Goal: Transaction & Acquisition: Purchase product/service

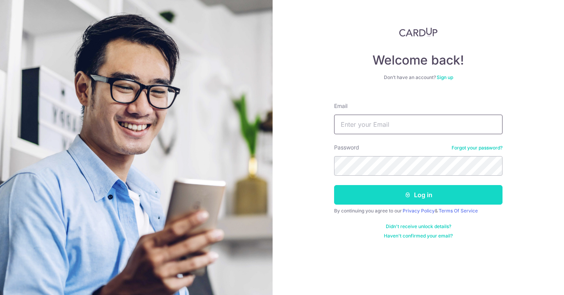
type input "cerdicwonggg@gmail.com"
click at [398, 193] on button "Log in" at bounding box center [418, 195] width 168 height 20
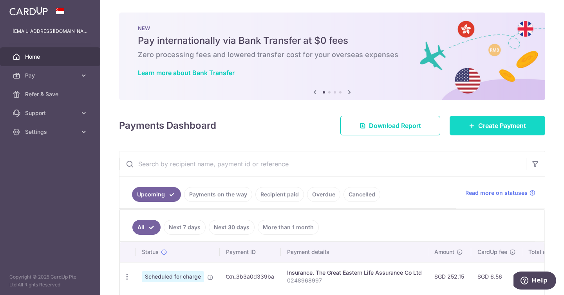
click at [491, 121] on link "Create Payment" at bounding box center [498, 126] width 96 height 20
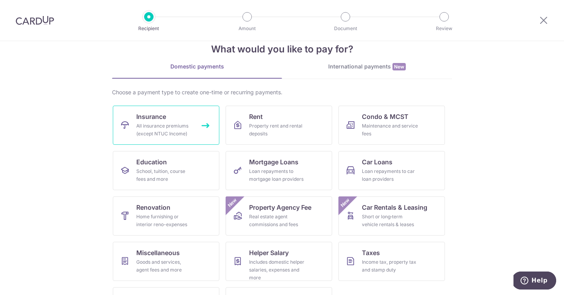
scroll to position [27, 0]
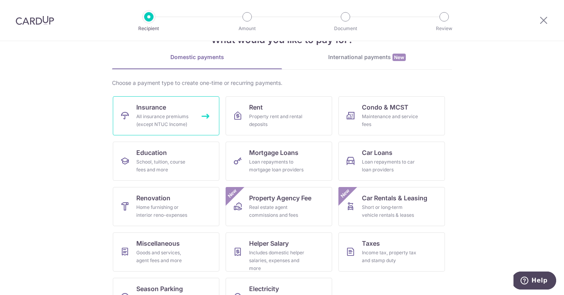
click at [183, 123] on div "All insurance premiums (except NTUC Income)" at bounding box center [164, 121] width 56 height 16
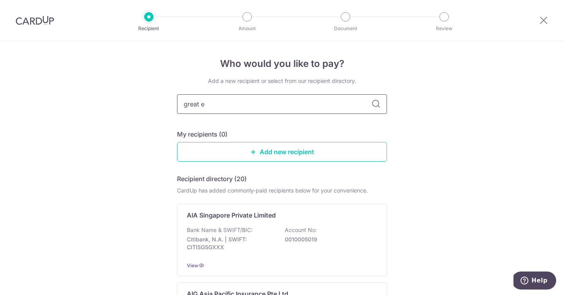
type input "great ea"
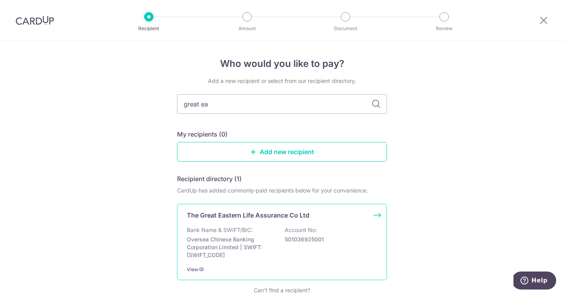
click at [240, 239] on p "Oversea Chinese Banking Corporation Limited | SWIFT: OCBCSGSGXXX" at bounding box center [231, 247] width 88 height 23
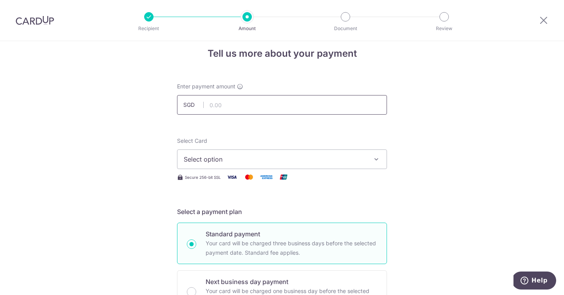
click at [289, 108] on input "text" at bounding box center [282, 105] width 210 height 20
type input "633.53"
click at [281, 159] on span "Select option" at bounding box center [275, 159] width 182 height 9
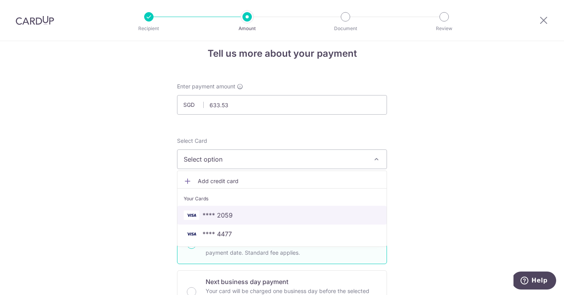
click at [266, 218] on span "**** 2059" at bounding box center [282, 215] width 197 height 9
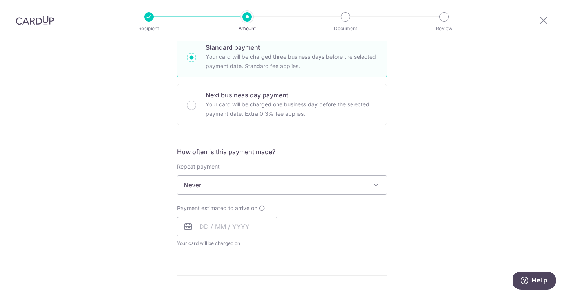
scroll to position [198, 0]
click at [204, 229] on input "text" at bounding box center [227, 226] width 100 height 20
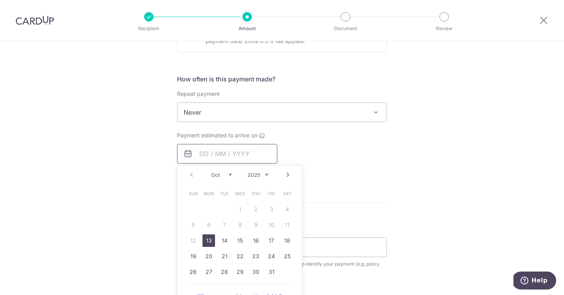
scroll to position [270, 0]
click at [208, 240] on link "13" at bounding box center [208, 240] width 13 height 13
type input "13/10/2025"
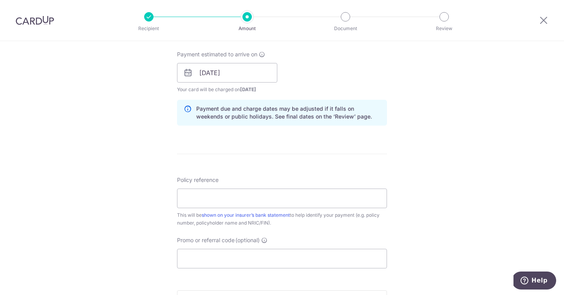
scroll to position [363, 0]
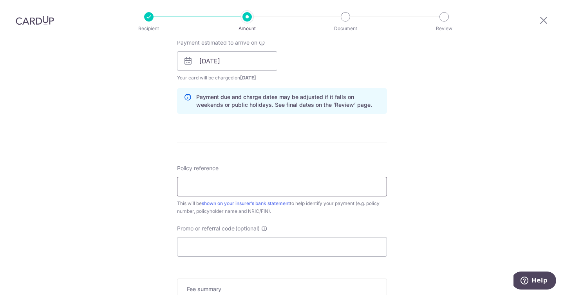
click at [261, 196] on input "Policy reference" at bounding box center [282, 187] width 210 height 20
paste input "thanks for waiting Cerdic 02477086"
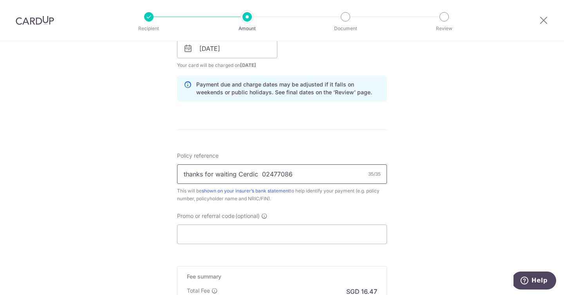
scroll to position [378, 0]
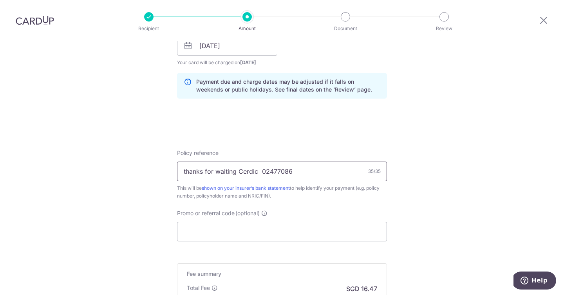
paste input "‪0247708688‬"
type input "‪0247708688‬"
click at [297, 202] on div "Policy reference ‪0247708688‬ 12/35 This will be shown on your insurer’s bank s…" at bounding box center [282, 195] width 210 height 92
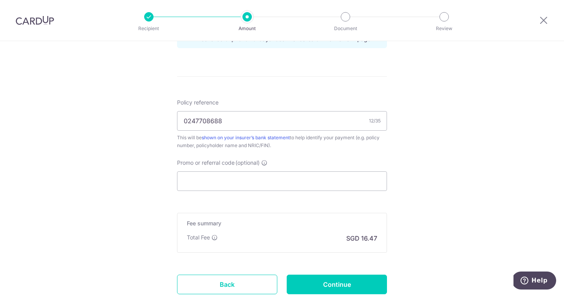
scroll to position [486, 0]
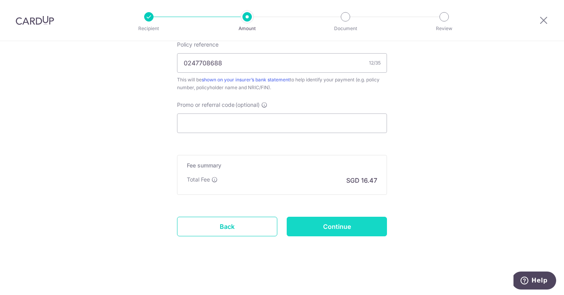
click at [333, 228] on input "Continue" at bounding box center [337, 227] width 100 height 20
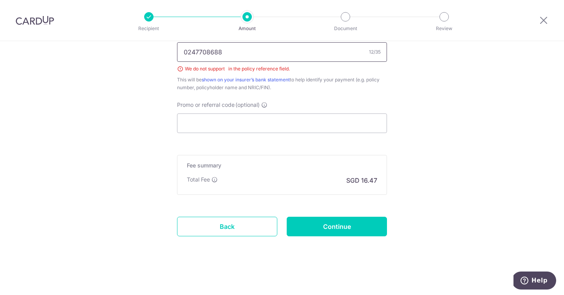
click at [268, 56] on input "‪0247708688‬" at bounding box center [282, 52] width 210 height 20
click at [254, 50] on input "‪0247708688‬" at bounding box center [282, 52] width 210 height 20
click at [250, 53] on input "‪0247708688‬" at bounding box center [282, 52] width 210 height 20
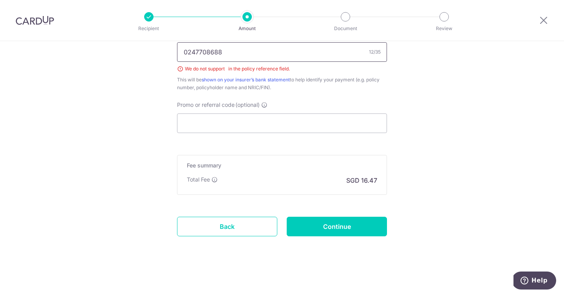
click at [268, 53] on input "‪0247708688‬" at bounding box center [282, 52] width 210 height 20
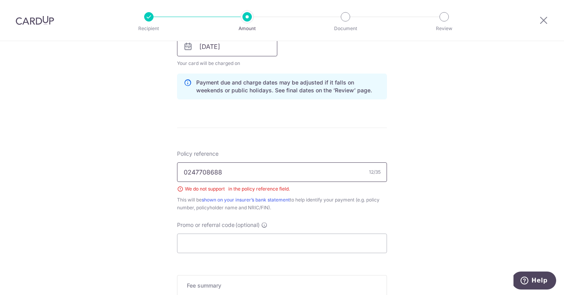
scroll to position [462, 0]
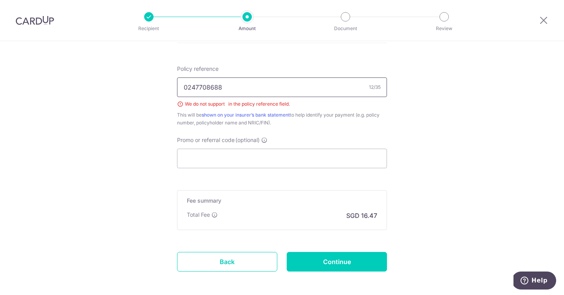
click at [241, 85] on input "‪0247708688‬" at bounding box center [282, 88] width 210 height 20
click at [240, 162] on input "Promo or referral code (optional)" at bounding box center [282, 159] width 210 height 20
paste input "‪0247708688‬"
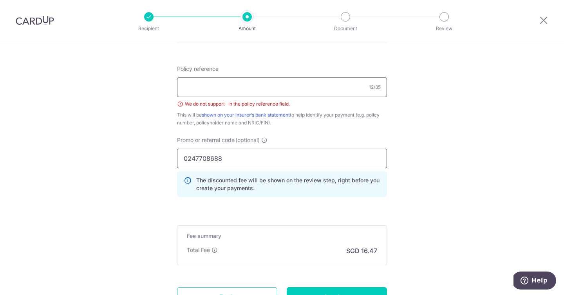
type input "‪0247708688‬"
click at [225, 83] on input "Policy reference" at bounding box center [282, 88] width 210 height 20
click at [261, 93] on input "‪0247708688‬" at bounding box center [282, 88] width 210 height 20
type input "‪"
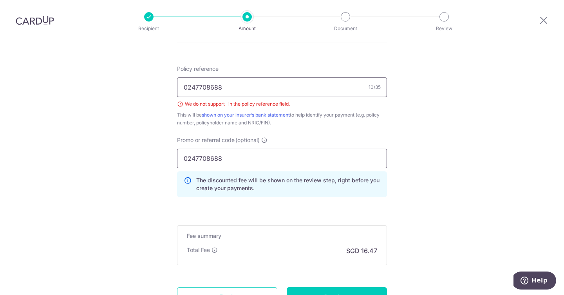
type input "0247708688"
click at [233, 155] on input "‪0247708688‬" at bounding box center [282, 159] width 210 height 20
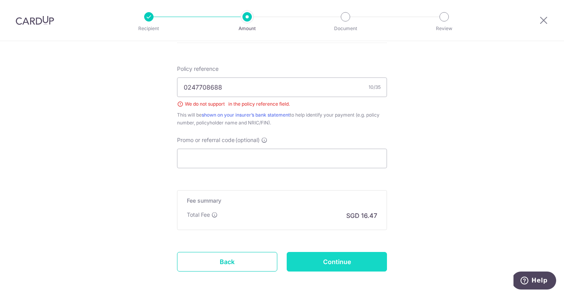
click at [343, 266] on input "Continue" at bounding box center [337, 262] width 100 height 20
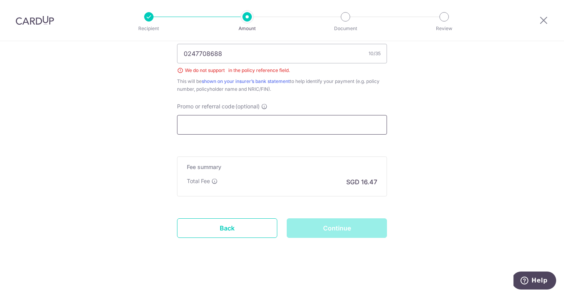
scroll to position [497, 0]
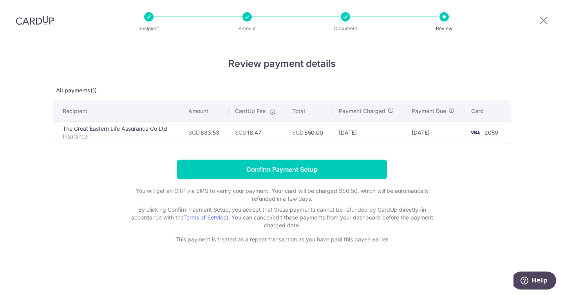
click at [280, 96] on div "Review payment details All payments(1) Recipient Amount CardUp Fee Total Paymen…" at bounding box center [282, 150] width 458 height 187
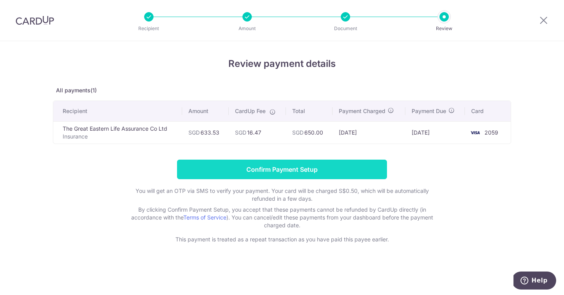
click at [296, 172] on input "Confirm Payment Setup" at bounding box center [282, 170] width 210 height 20
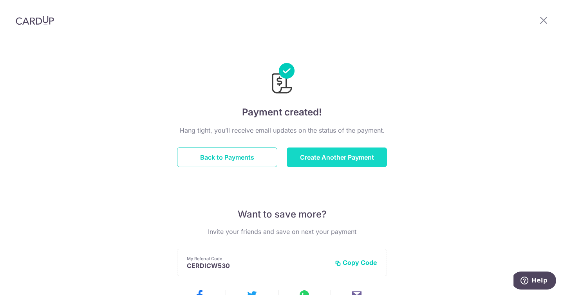
click at [308, 161] on button "Create Another Payment" at bounding box center [337, 158] width 100 height 20
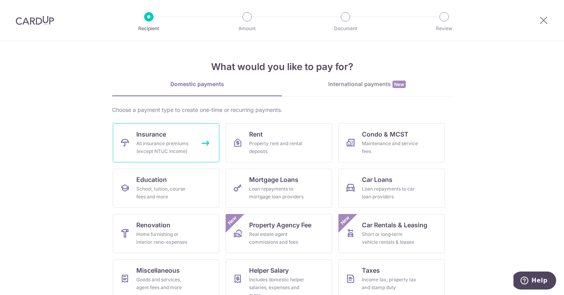
click at [192, 133] on link "Insurance All insurance premiums (except NTUC Income)" at bounding box center [166, 142] width 107 height 39
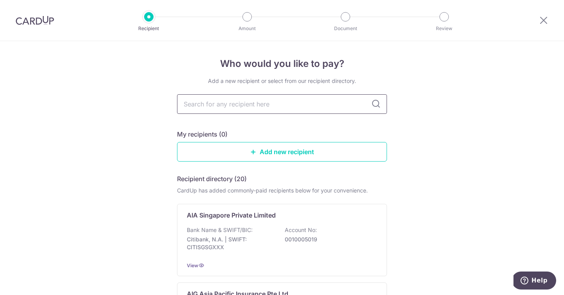
click at [229, 106] on input "text" at bounding box center [282, 104] width 210 height 20
type input "great"
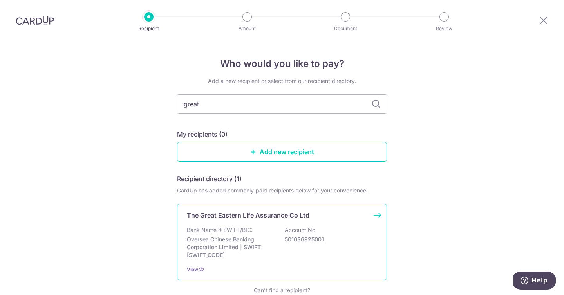
click at [247, 251] on p "Oversea Chinese Banking Corporation Limited | SWIFT: [SWIFT_CODE]" at bounding box center [231, 247] width 88 height 23
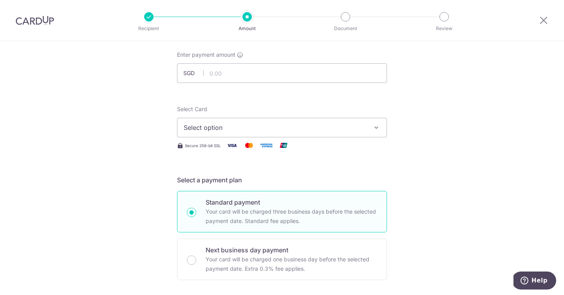
scroll to position [23, 0]
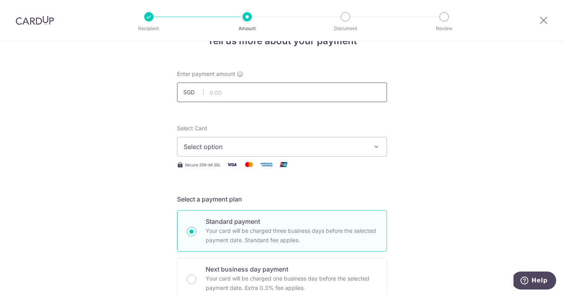
click at [267, 87] on input "text" at bounding box center [282, 93] width 210 height 20
paste input "315.45"
type input "315.45"
click at [240, 143] on span "Select option" at bounding box center [275, 146] width 182 height 9
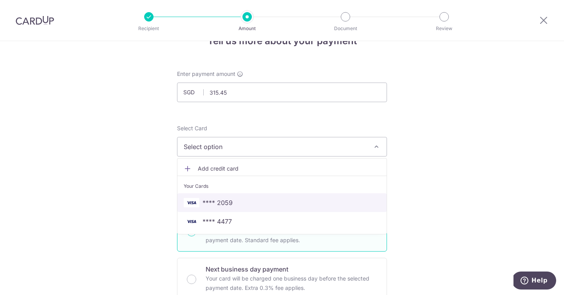
click at [230, 202] on span "**** 2059" at bounding box center [217, 202] width 30 height 9
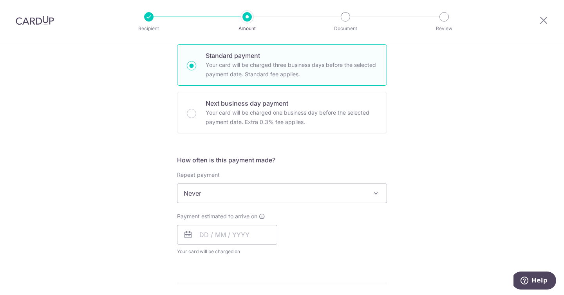
scroll to position [213, 0]
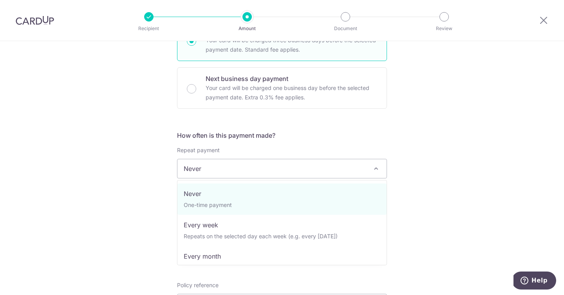
click at [234, 172] on span "Never" at bounding box center [281, 168] width 209 height 19
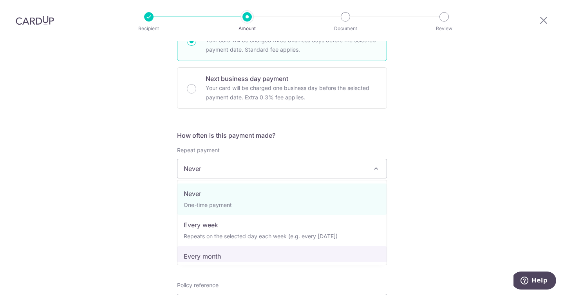
select select "3"
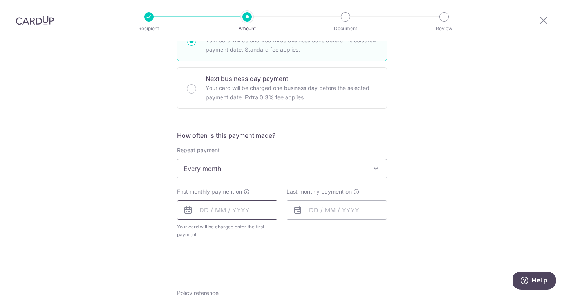
click at [203, 210] on input "text" at bounding box center [227, 211] width 100 height 20
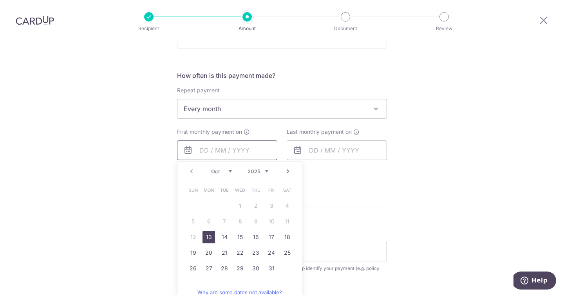
scroll to position [275, 0]
click at [228, 238] on link "14" at bounding box center [224, 236] width 13 height 13
type input "[DATE]"
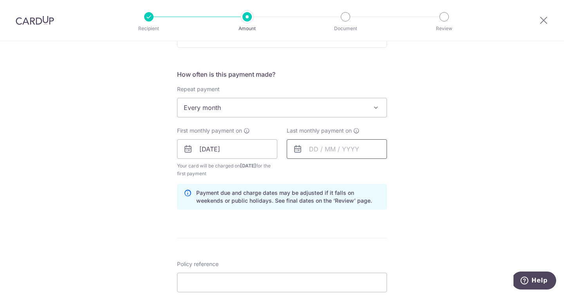
click at [316, 152] on input "text" at bounding box center [337, 149] width 100 height 20
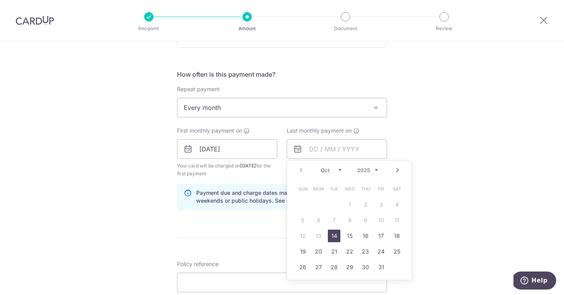
click at [376, 167] on select "2025 2026 2027 2028 2029 2030 2031 2032 2033 2034 2035" at bounding box center [367, 170] width 21 height 6
click at [304, 239] on link "14" at bounding box center [302, 236] width 13 height 13
type input "14/10/2035"
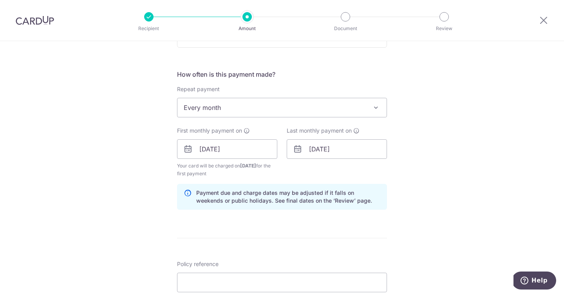
click at [299, 246] on form "Enter payment amount SGD 315.45 315.45 Select Card **** 2059 Add credit card Yo…" at bounding box center [282, 148] width 210 height 660
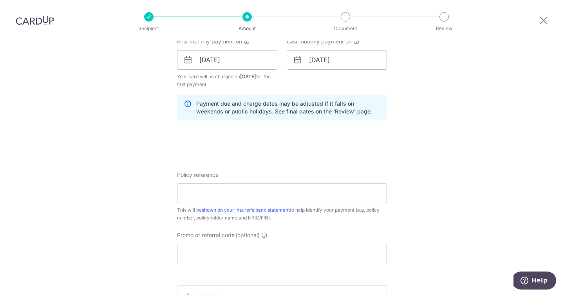
scroll to position [430, 0]
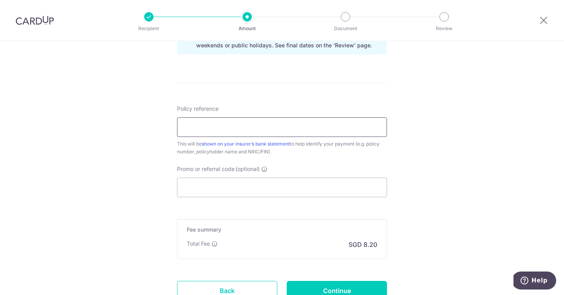
click at [244, 128] on input "Policy reference" at bounding box center [282, 127] width 210 height 20
click at [227, 186] on input "Promo or referral code (optional)" at bounding box center [282, 188] width 210 height 20
paste input "315.45"
type input "315.45"
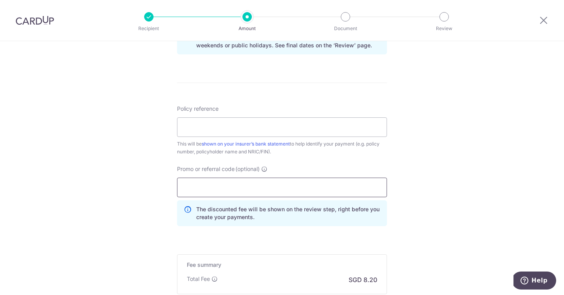
click at [221, 186] on input "Promo or referral code (optional)" at bounding box center [282, 188] width 210 height 20
click at [225, 118] on input "Policy reference" at bounding box center [282, 127] width 210 height 20
type input "0247708688"
click at [150, 180] on div "Tell us more about your payment Enter payment amount SGD 315.45 315.45 Select C…" at bounding box center [282, 3] width 564 height 784
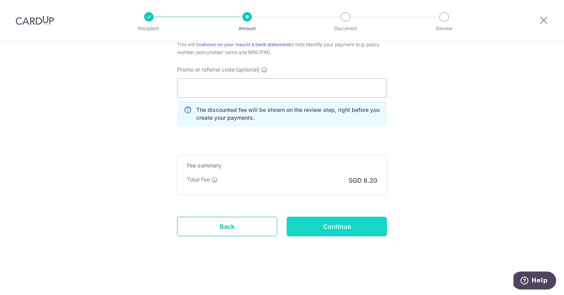
click at [329, 224] on input "Continue" at bounding box center [337, 227] width 100 height 20
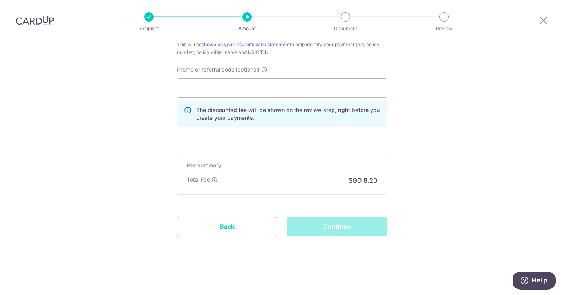
click at [321, 219] on div "Continue" at bounding box center [337, 227] width 110 height 20
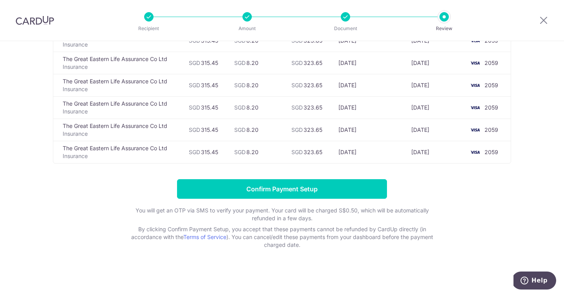
scroll to position [2659, 0]
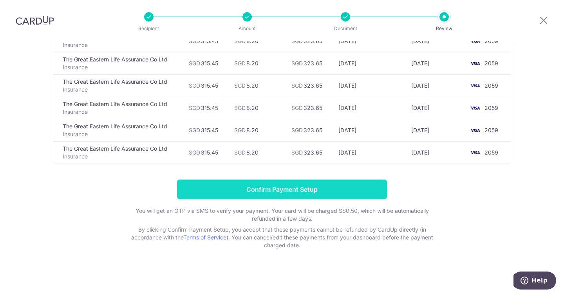
click at [325, 189] on input "Confirm Payment Setup" at bounding box center [282, 190] width 210 height 20
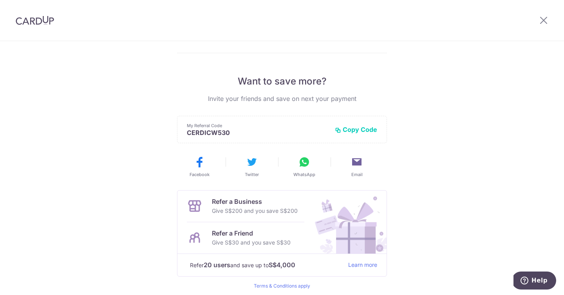
scroll to position [1, 0]
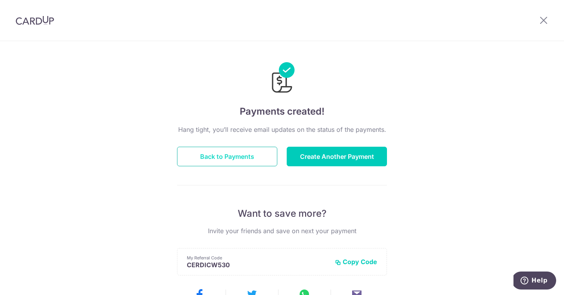
click at [251, 156] on button "Back to Payments" at bounding box center [227, 157] width 100 height 20
